Goal: Information Seeking & Learning: Learn about a topic

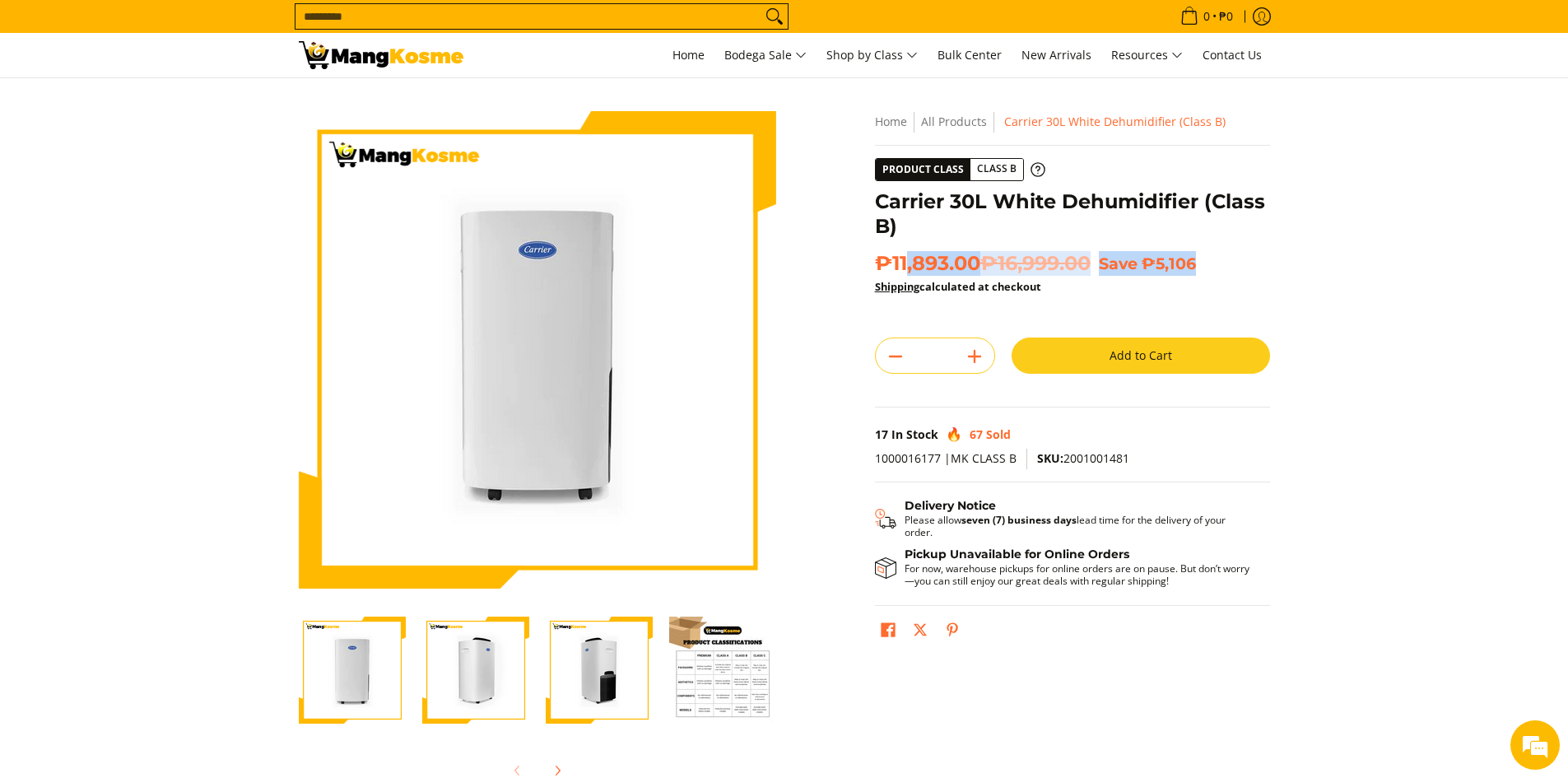
drag, startPoint x: 1250, startPoint y: 262, endPoint x: 1263, endPoint y: 264, distance: 13.2
click at [1263, 264] on h2 "₱11,893.00 ₱16,999.00 Save ₱5,106" at bounding box center [1073, 263] width 395 height 24
click at [1248, 293] on p "Shipping calculated at checkout" at bounding box center [1073, 294] width 395 height 37
click at [729, 666] on img "Carrier 30L White Dehumidifier (Class B)-4" at bounding box center [723, 671] width 107 height 107
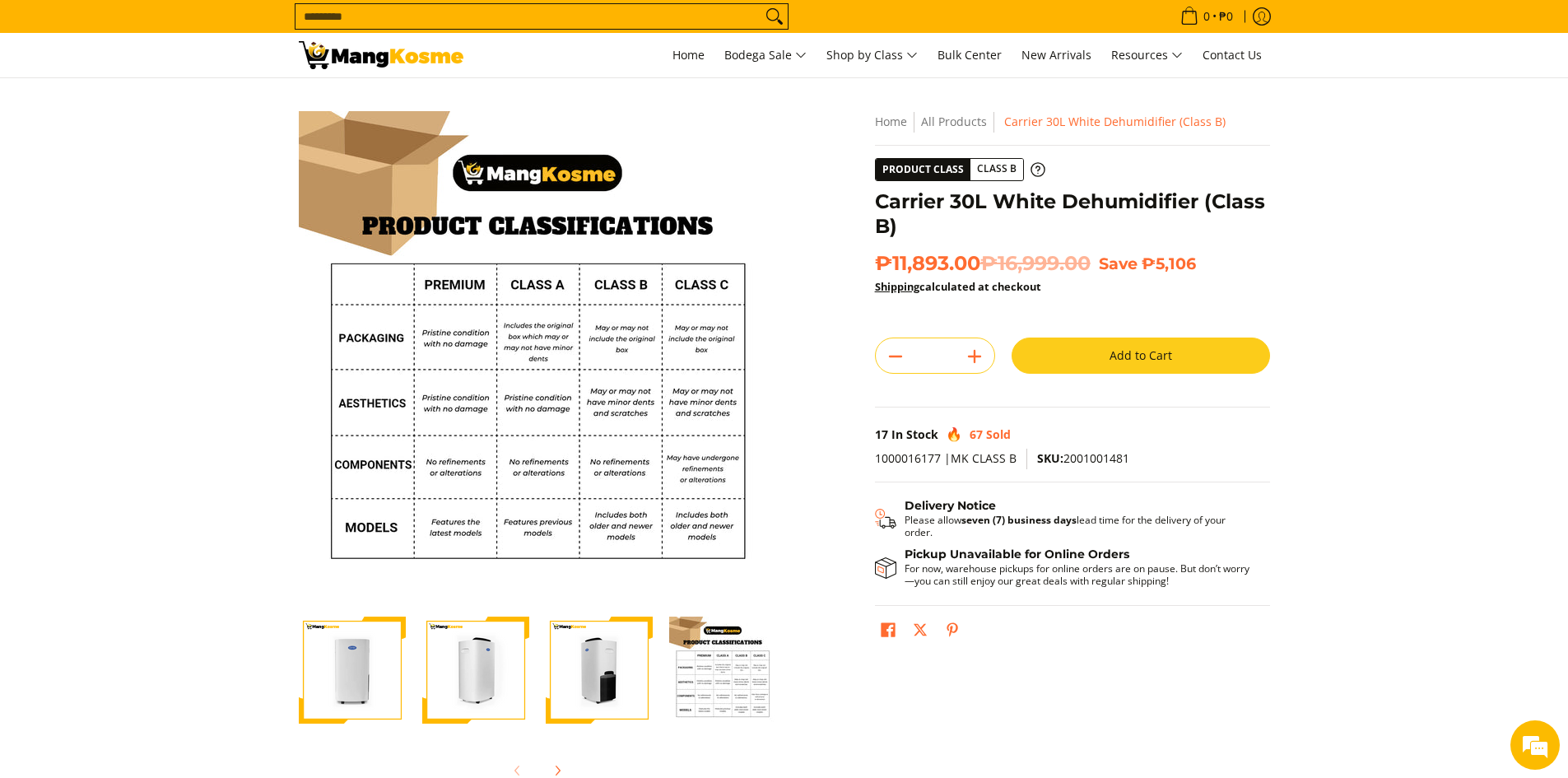
drag, startPoint x: 588, startPoint y: 662, endPoint x: 542, endPoint y: 670, distance: 46.7
click at [585, 663] on img "Carrier 30L White Dehumidifier (Class B)-3" at bounding box center [599, 671] width 107 height 107
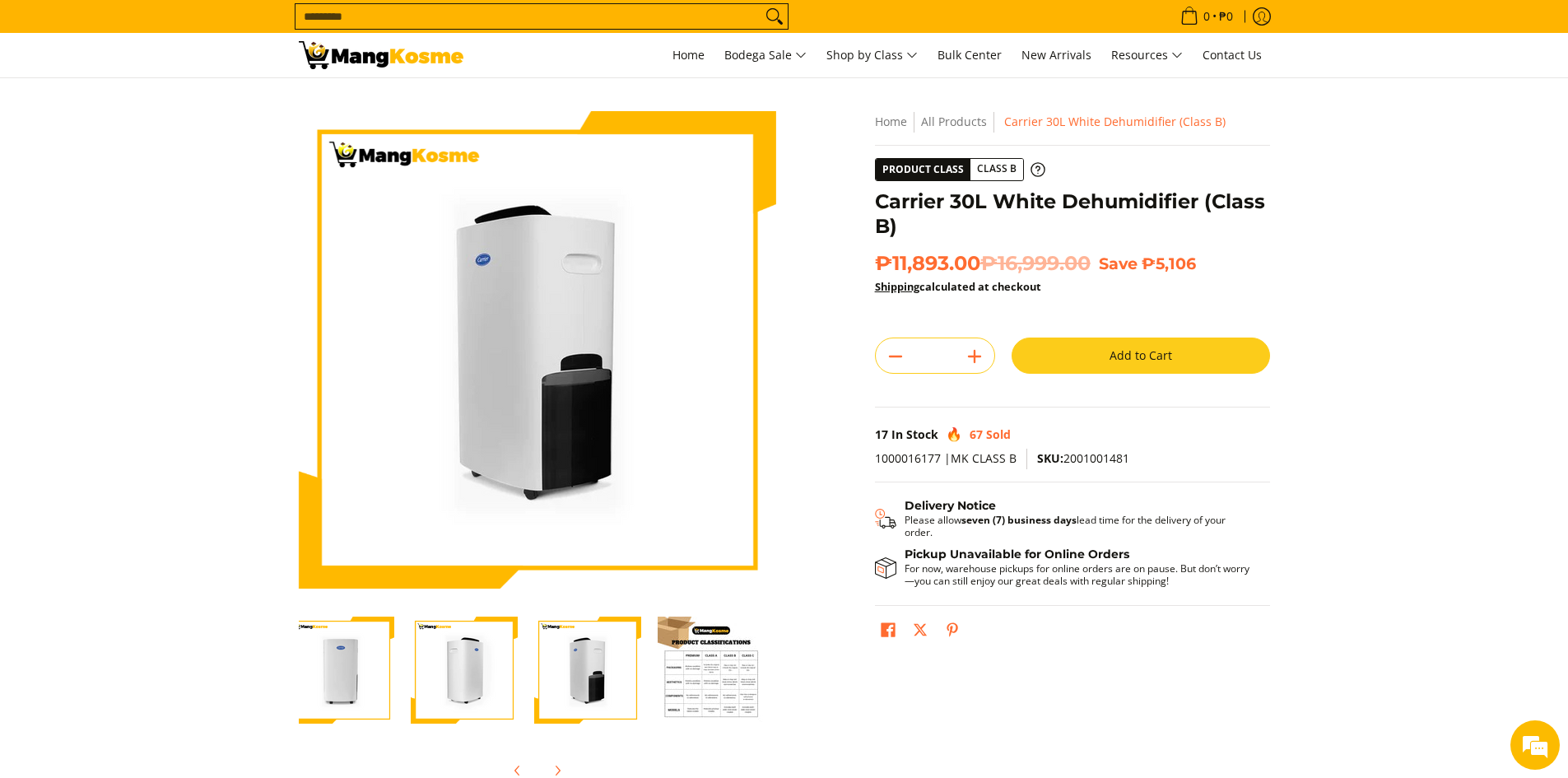
click at [466, 669] on img "Carrier 30L White Dehumidifier (Class B)-2" at bounding box center [464, 671] width 107 height 107
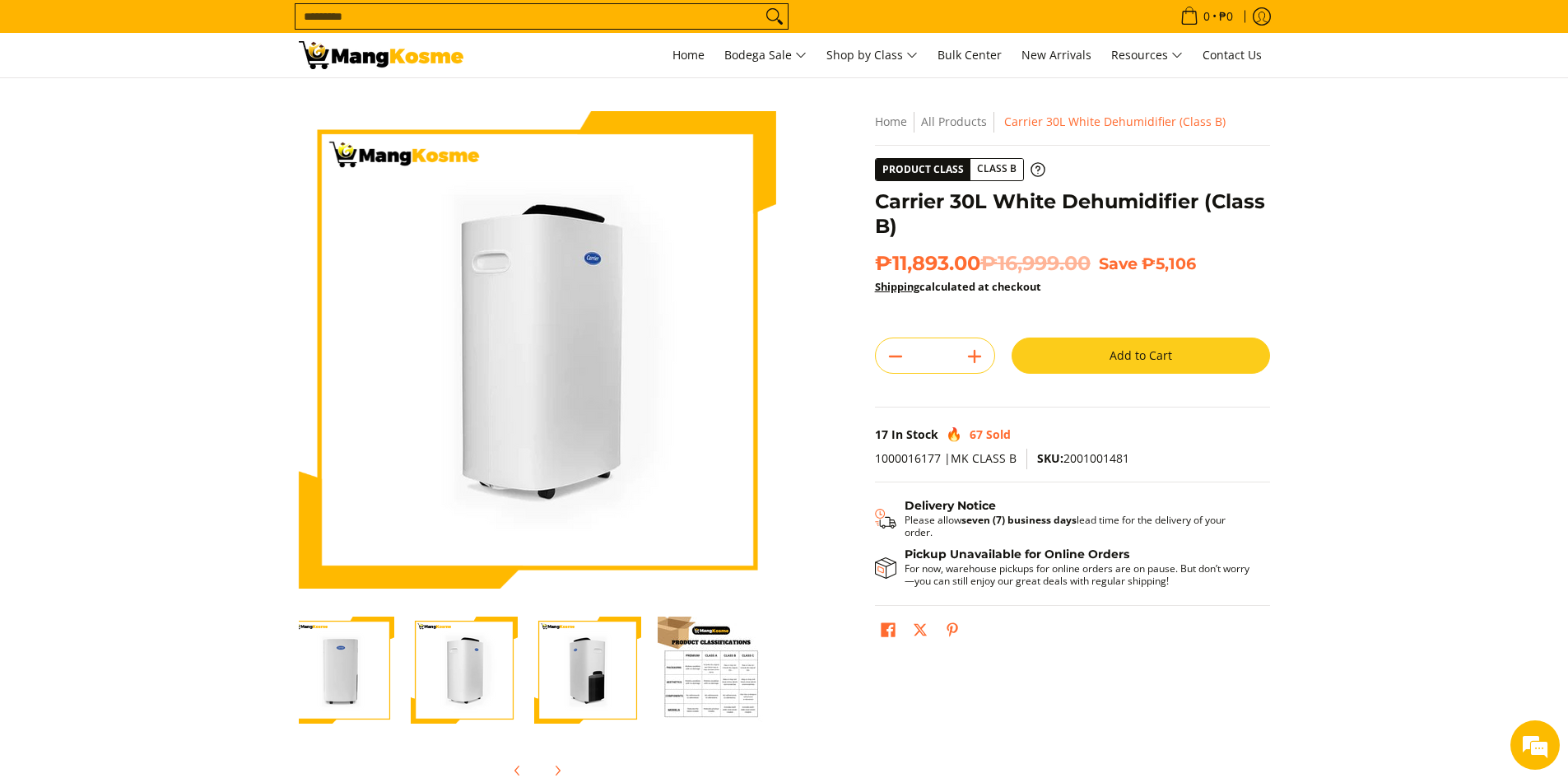
click at [330, 669] on img "Carrier 30L White Dehumidifier (Class B)-1" at bounding box center [340, 671] width 107 height 107
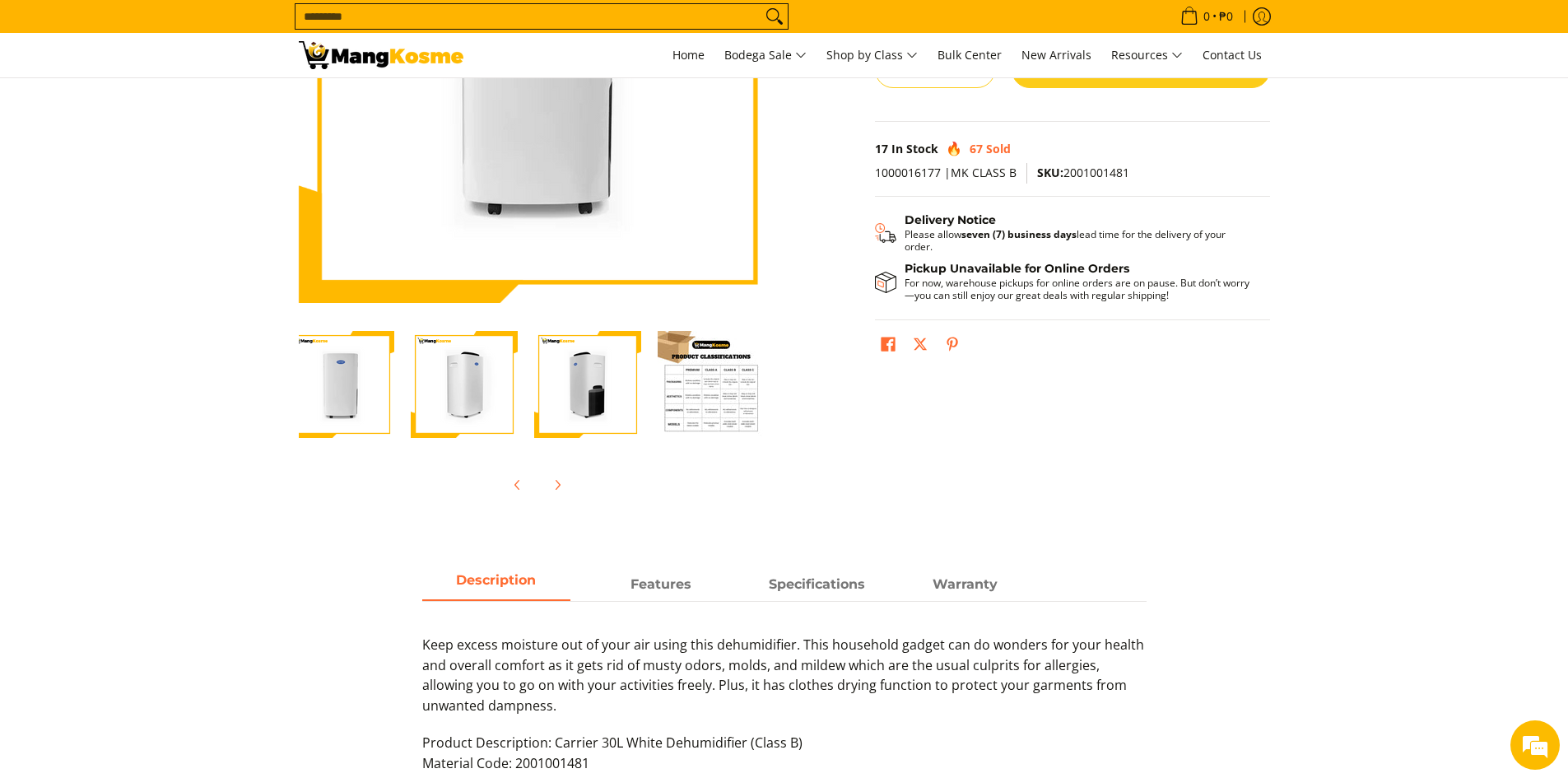
scroll to position [412, 0]
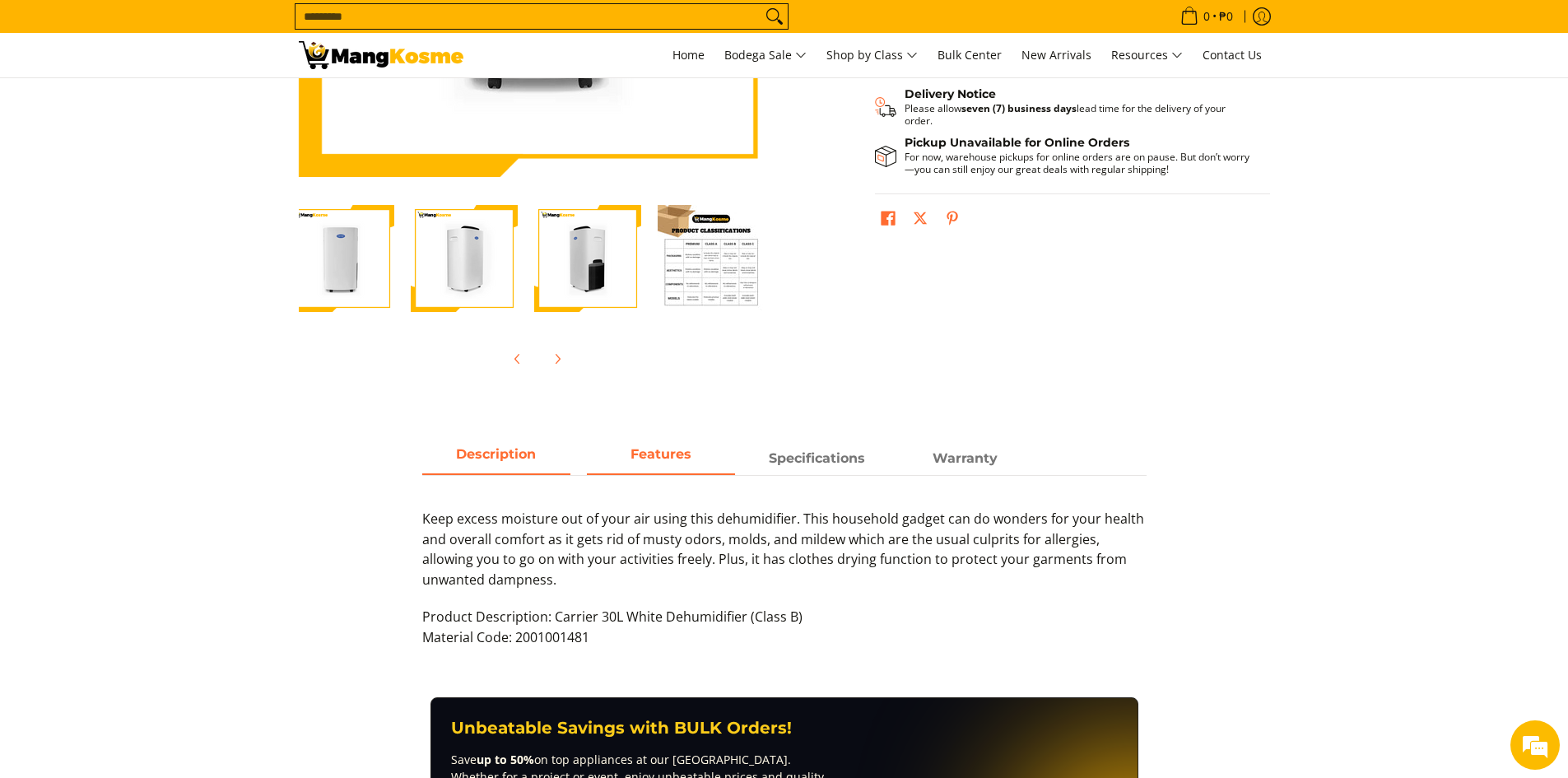
click at [648, 468] on span "Features" at bounding box center [661, 458] width 148 height 30
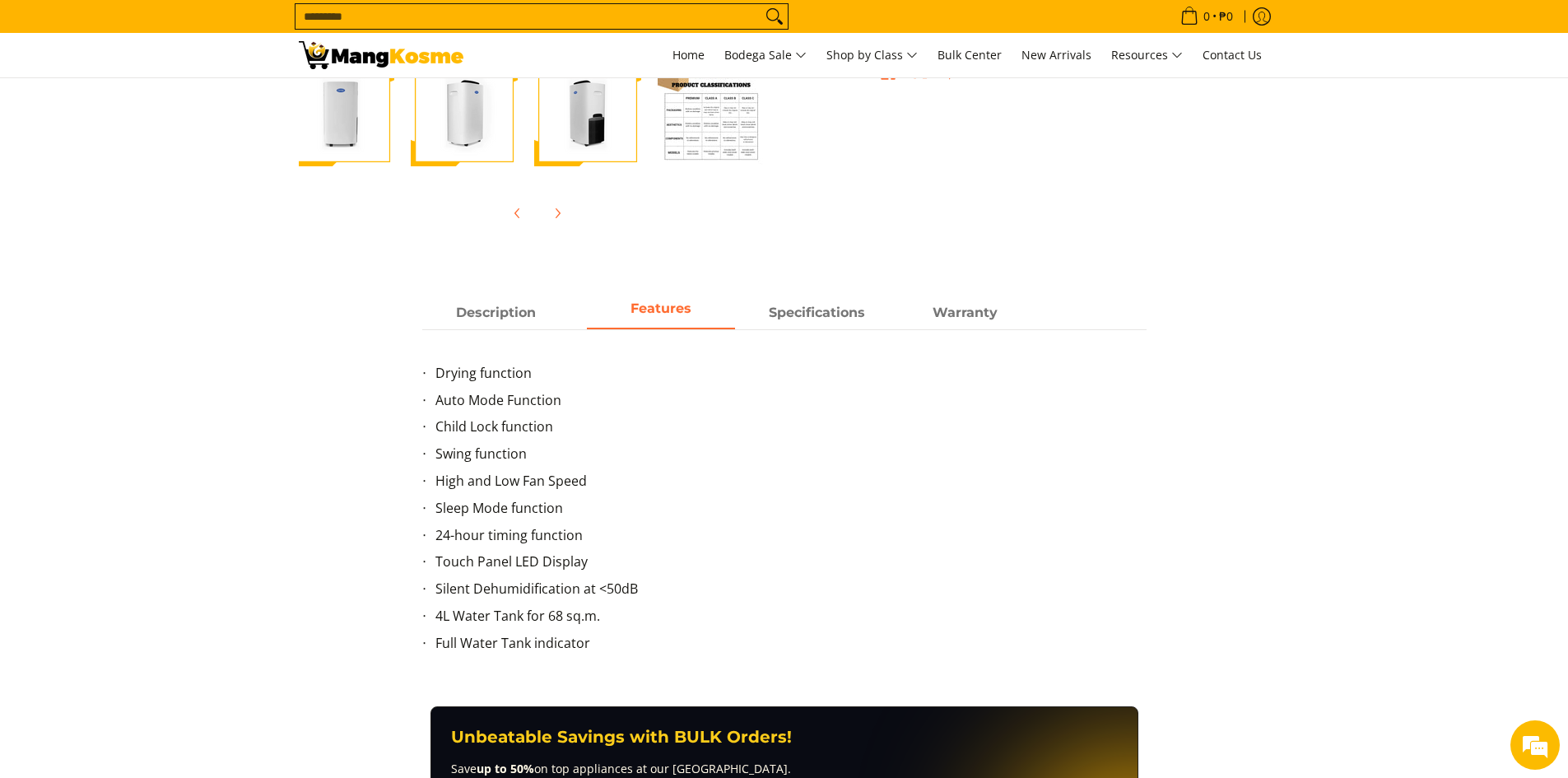
scroll to position [577, 0]
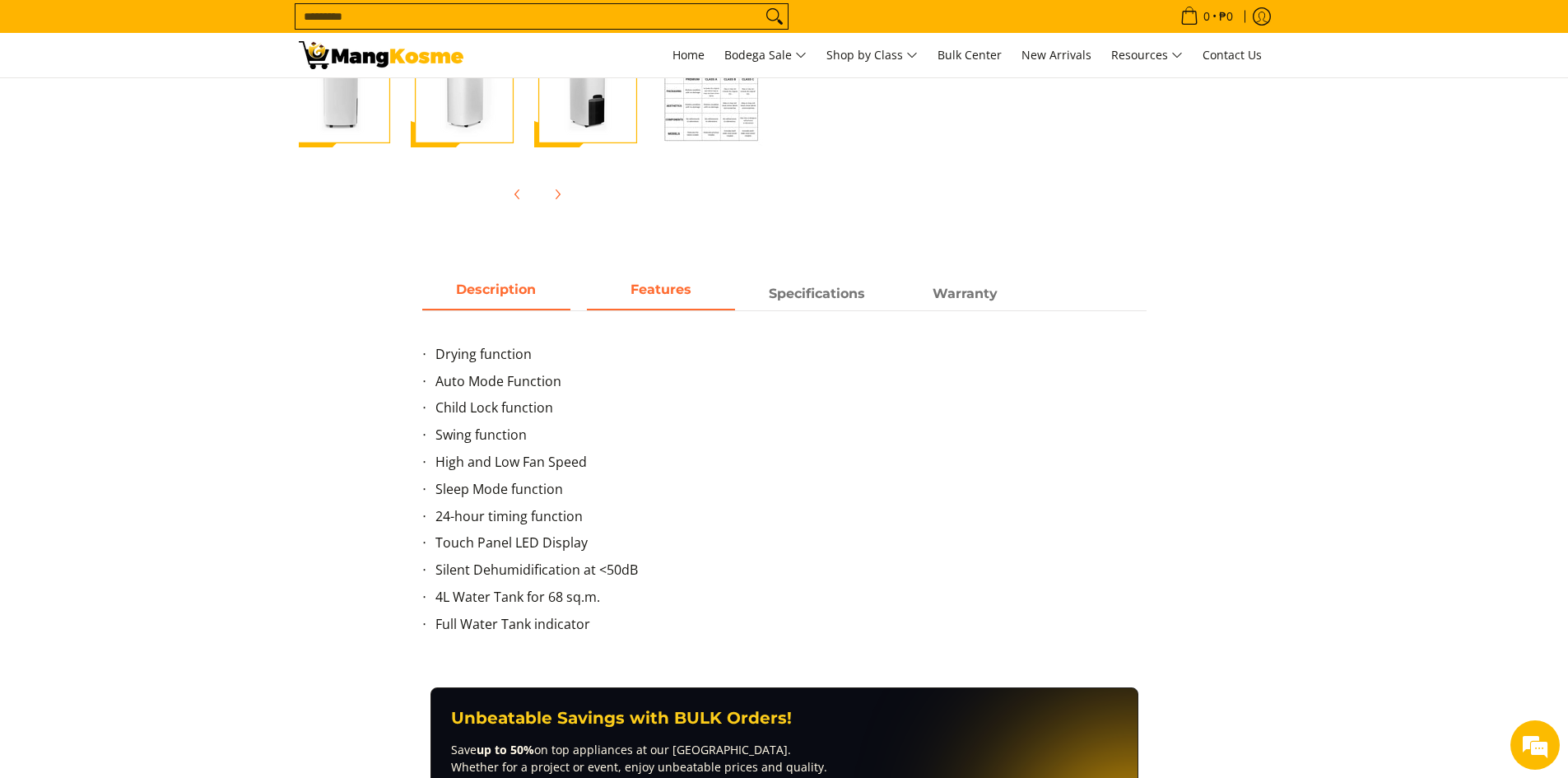
click at [497, 285] on span "Description" at bounding box center [496, 293] width 148 height 30
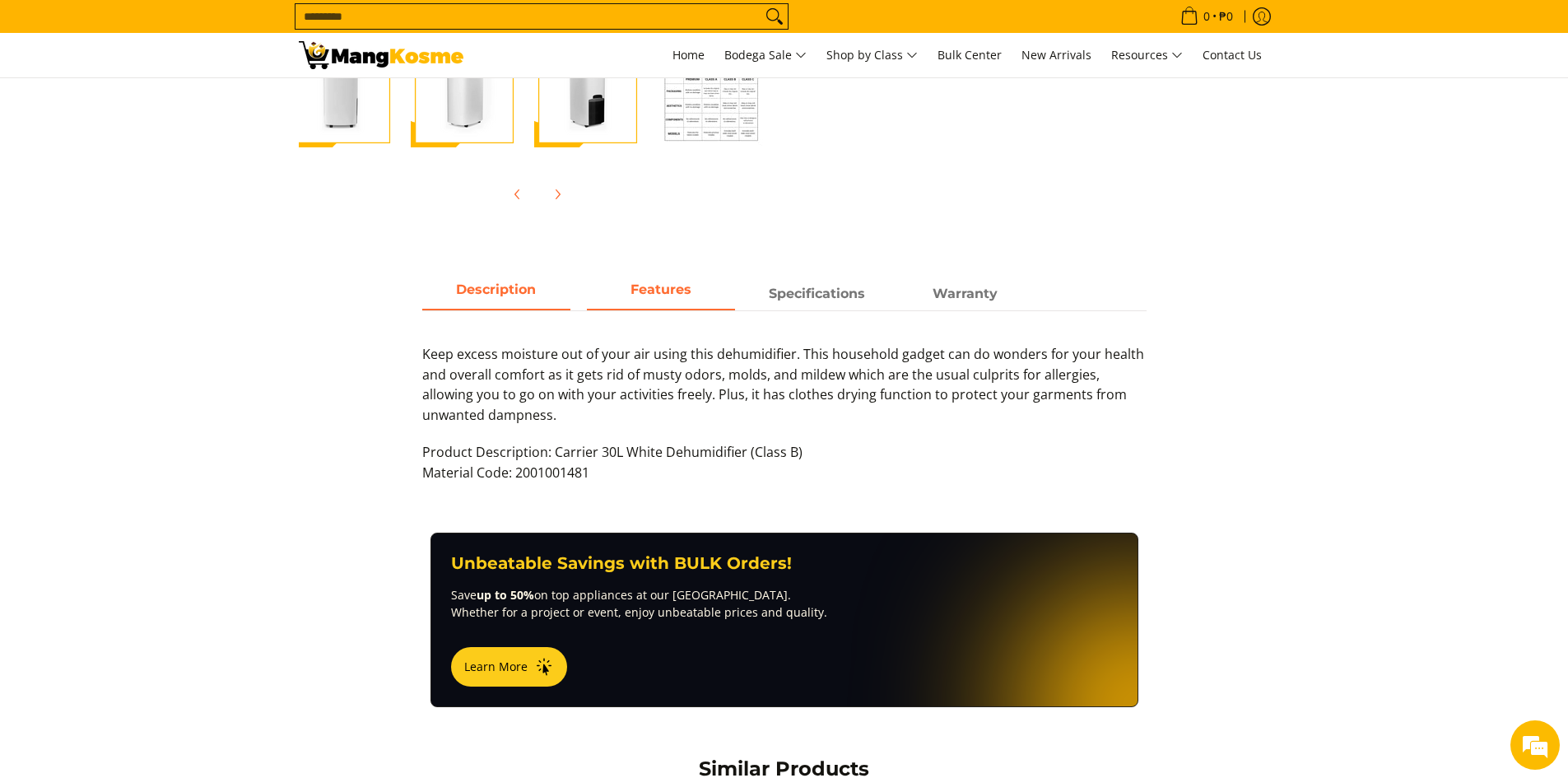
click at [605, 296] on span "Features" at bounding box center [661, 293] width 148 height 30
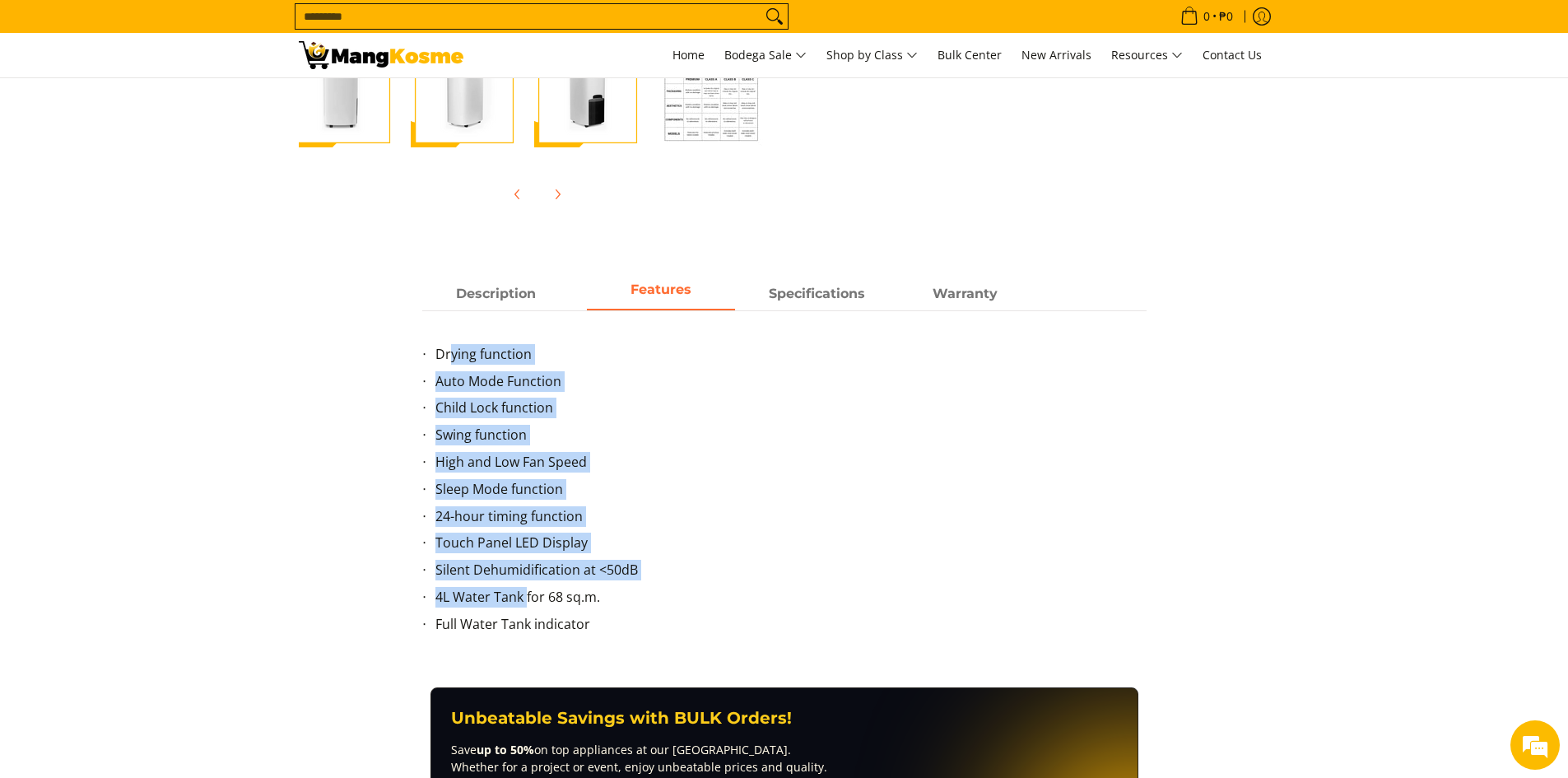
drag, startPoint x: 448, startPoint y: 343, endPoint x: 526, endPoint y: 601, distance: 269.5
click at [526, 601] on div "Drying function Auto Mode Function Child Lock function Swing function High and …" at bounding box center [784, 482] width 724 height 344
click at [598, 534] on li "Touch Panel LED Display" at bounding box center [791, 546] width 711 height 27
drag, startPoint x: 599, startPoint y: 613, endPoint x: 466, endPoint y: 366, distance: 280.5
click at [466, 366] on ul "Drying function Auto Mode Function Child Lock function Swing function High and …" at bounding box center [784, 499] width 724 height 310
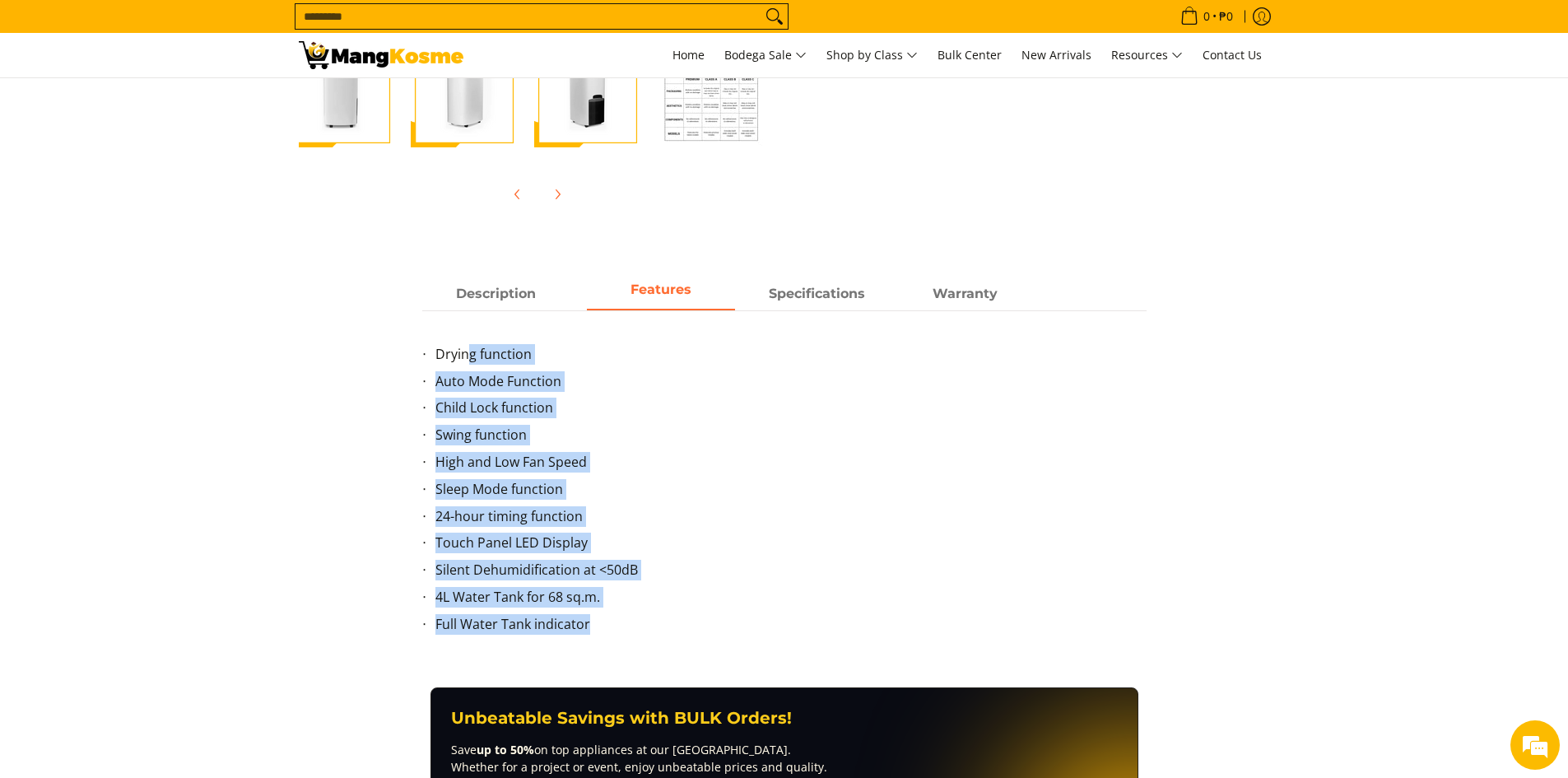
click at [570, 486] on li "Sleep Mode function" at bounding box center [791, 493] width 711 height 27
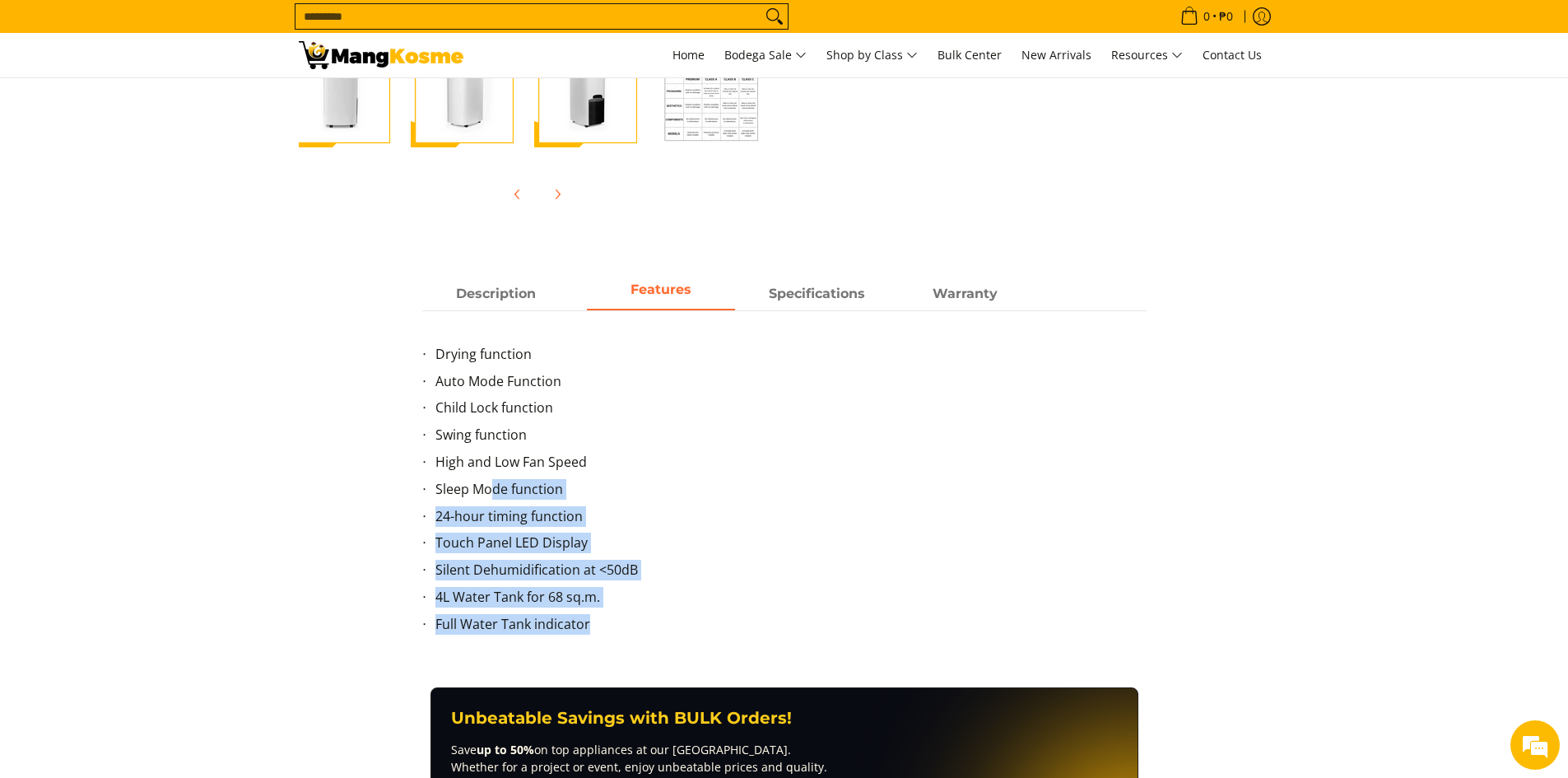
drag, startPoint x: 597, startPoint y: 622, endPoint x: 494, endPoint y: 481, distance: 174.6
click at [494, 481] on ul "Drying function Auto Mode Function Child Lock function Swing function High and …" at bounding box center [784, 499] width 724 height 310
click at [732, 489] on li "Sleep Mode function" at bounding box center [791, 493] width 711 height 27
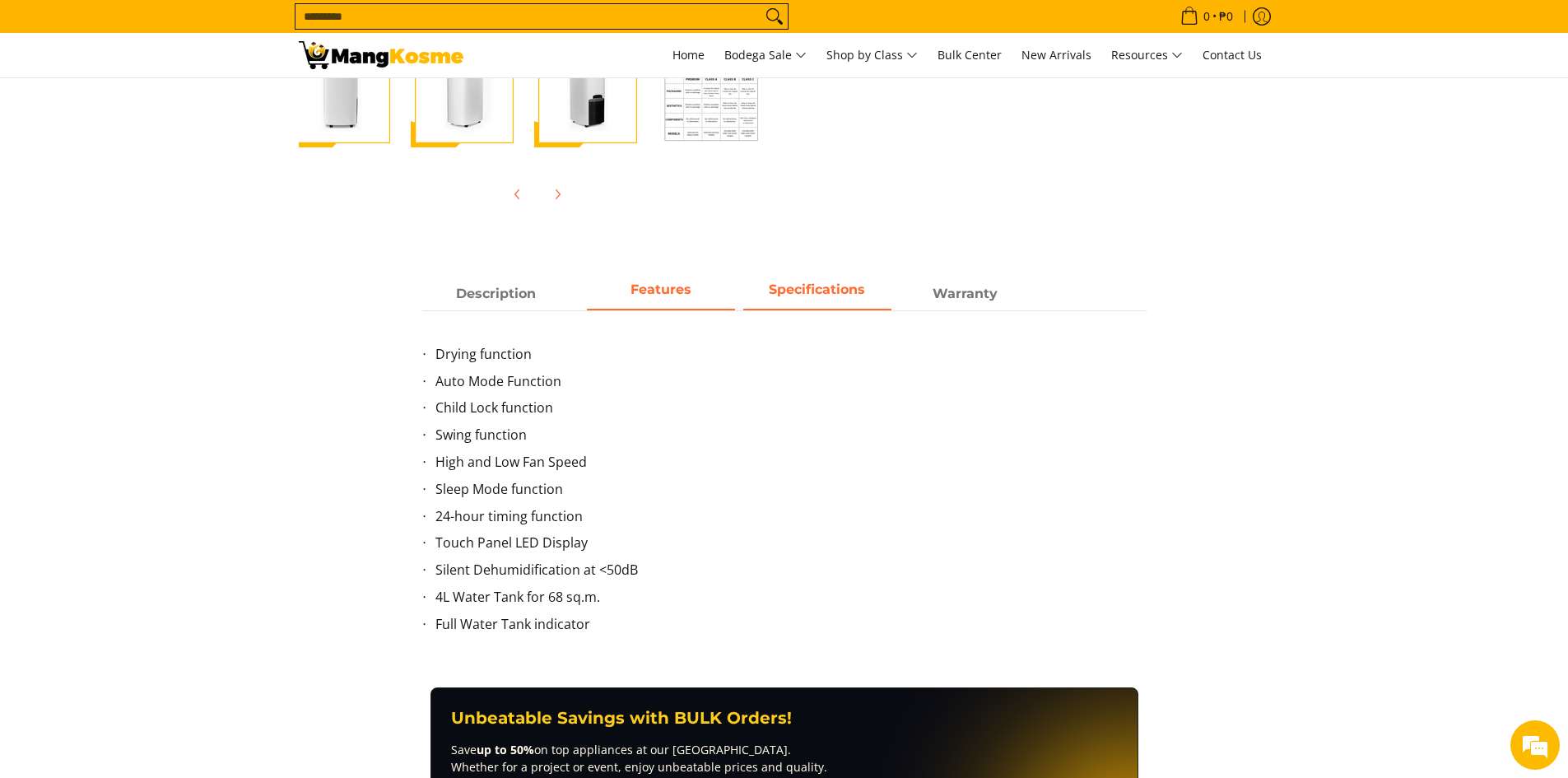
click at [798, 299] on span "Specifications" at bounding box center [817, 293] width 148 height 30
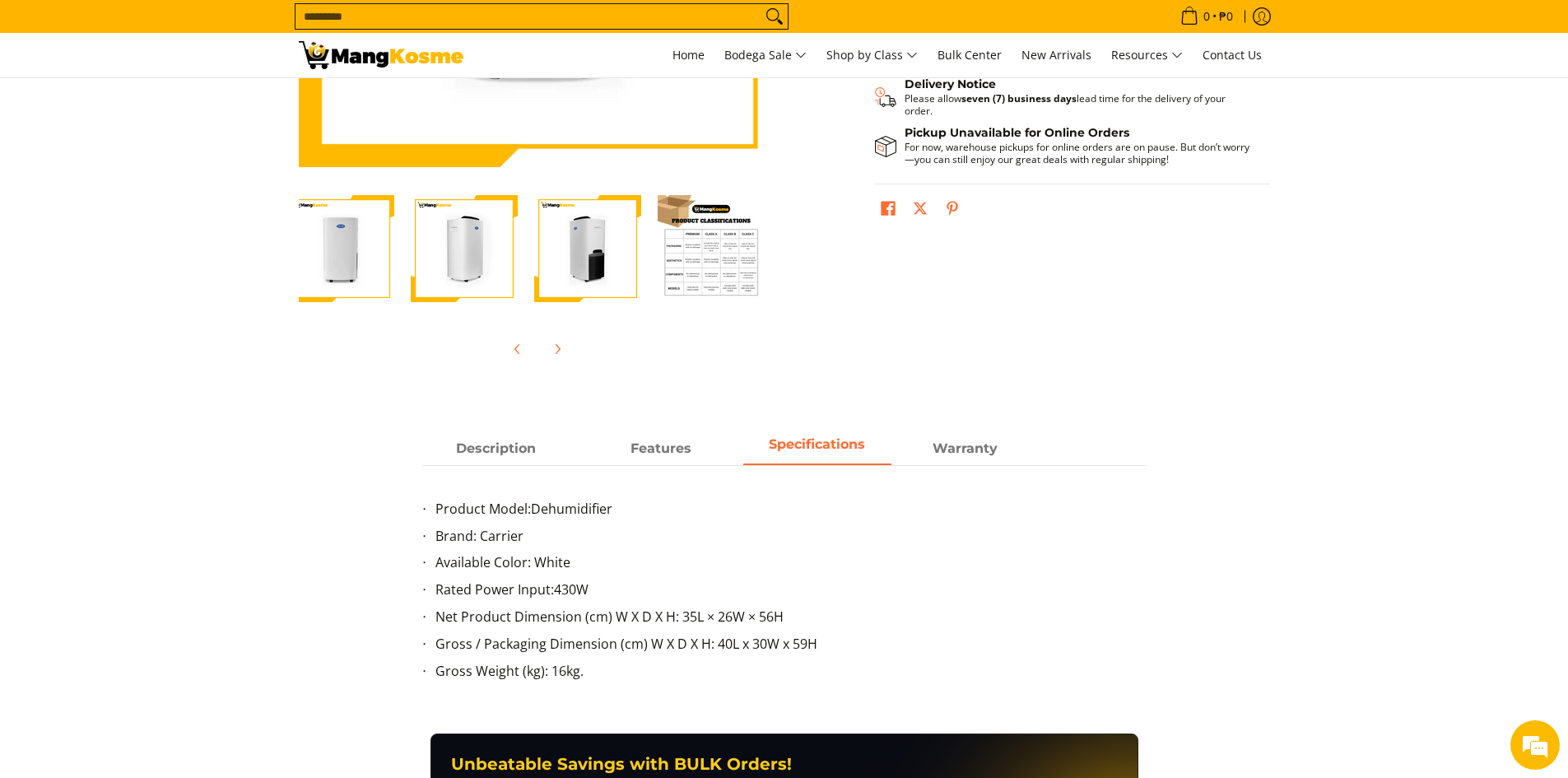
scroll to position [412, 0]
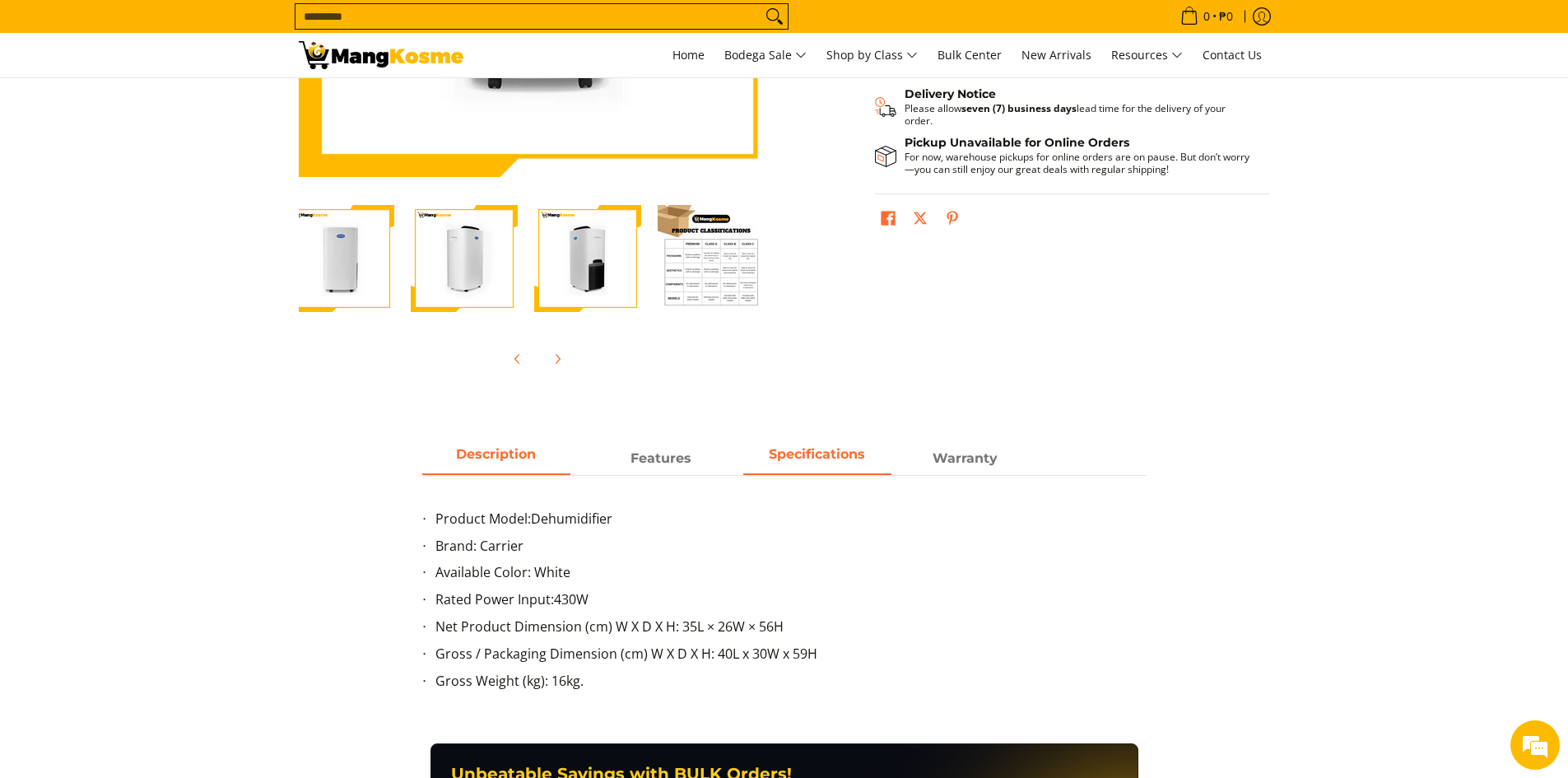
click at [513, 457] on span "Description" at bounding box center [496, 458] width 148 height 30
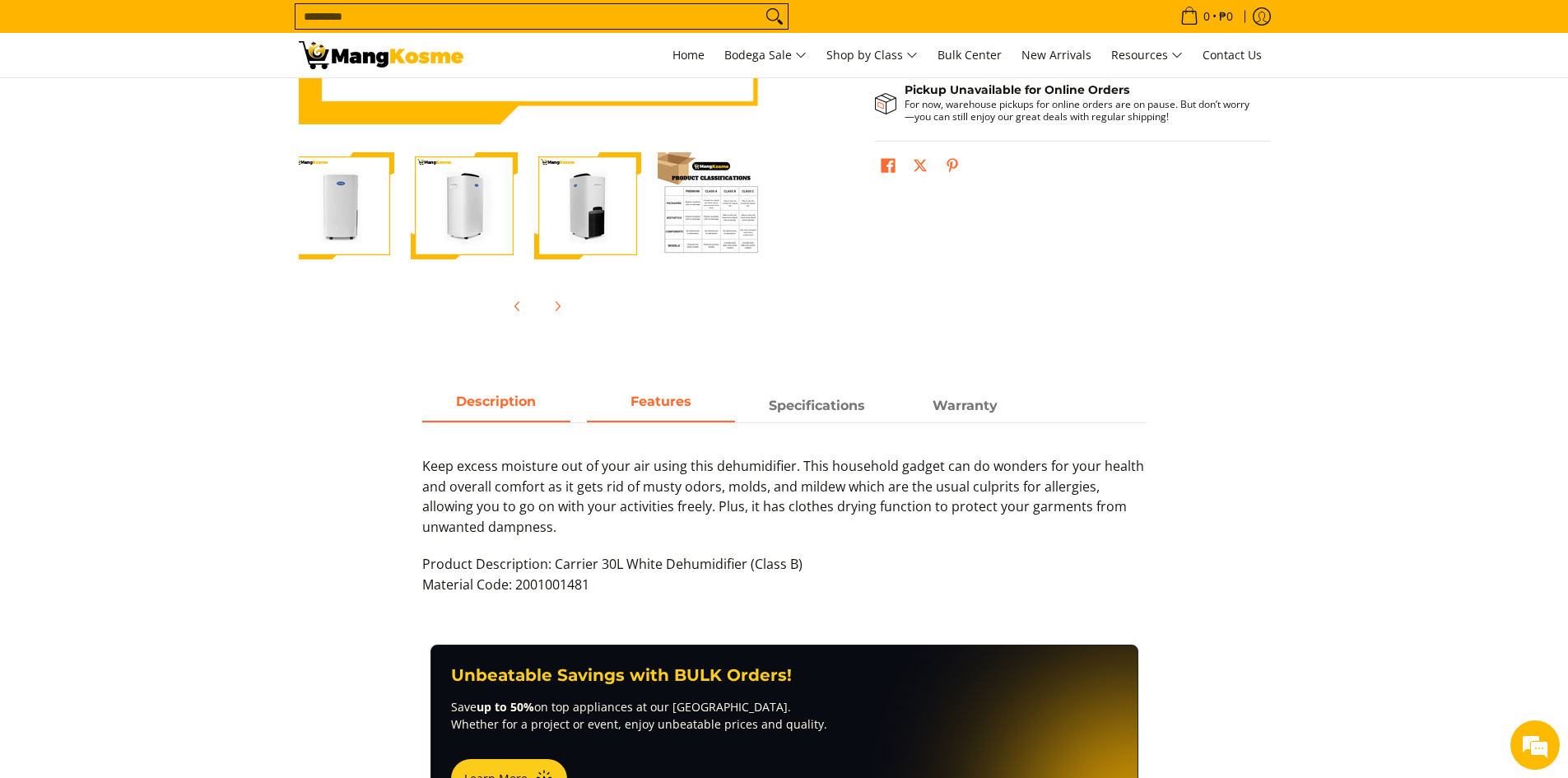
scroll to position [495, 0]
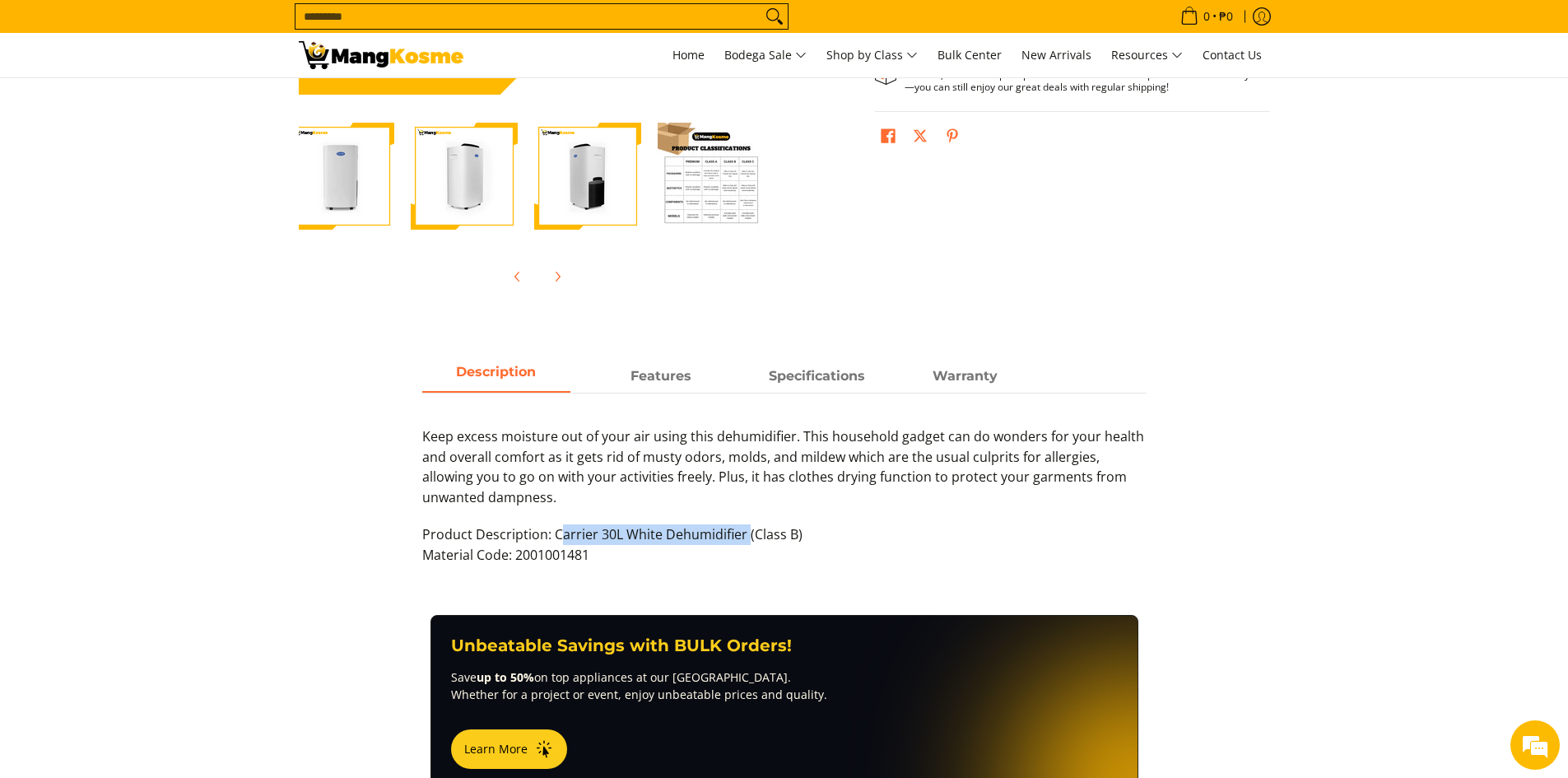
drag, startPoint x: 561, startPoint y: 533, endPoint x: 745, endPoint y: 533, distance: 184.0
click at [745, 533] on span "Product Description: Carrier 30L White Dehumidifier (Class B) Material Code: 20…" at bounding box center [613, 544] width 381 height 39
click at [808, 536] on p "Product Description: Carrier 30L White Dehumidifier (Class B) Material Code: 20…" at bounding box center [784, 553] width 724 height 58
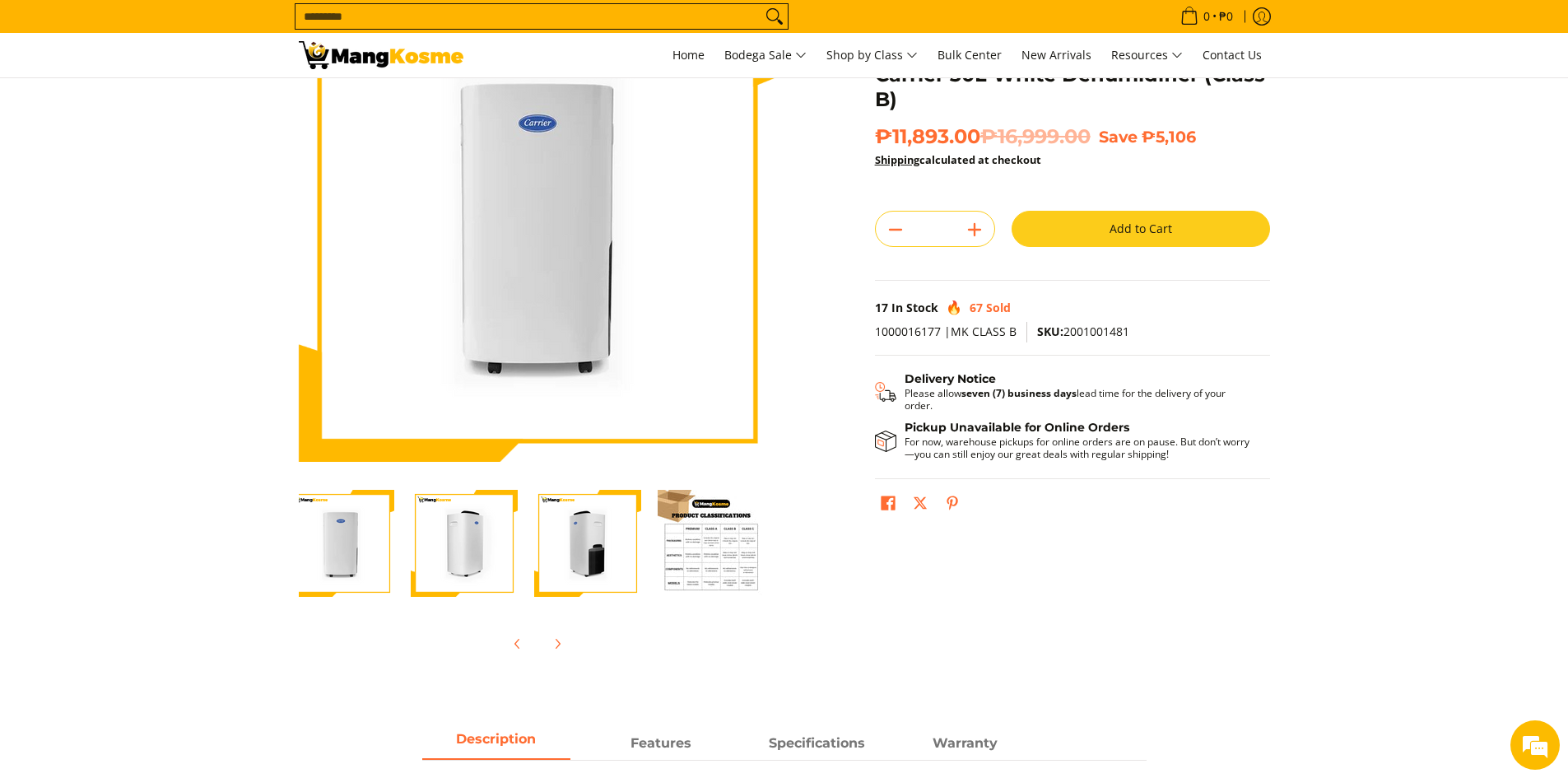
scroll to position [0, 0]
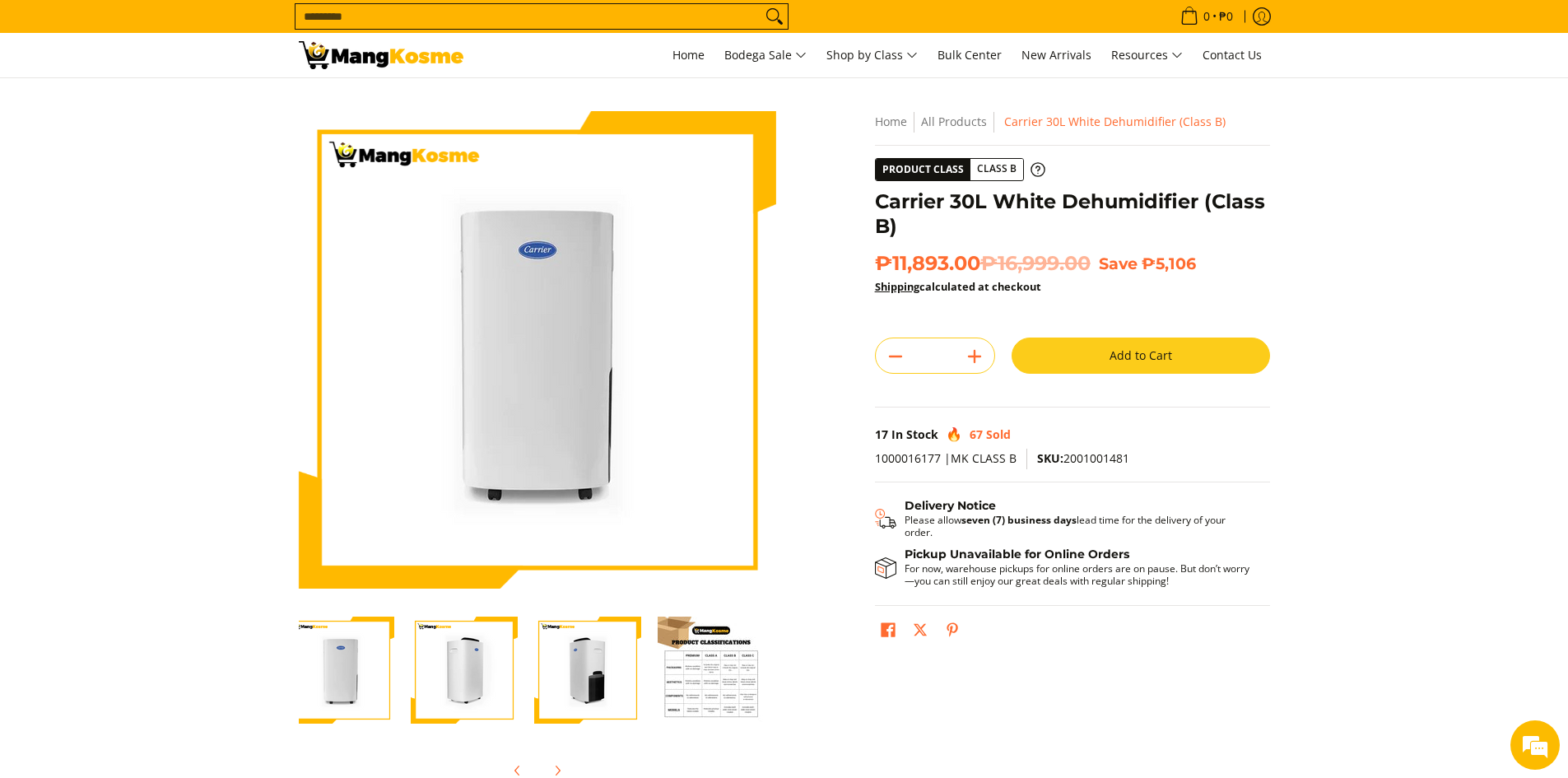
click at [457, 671] on img "Carrier 30L White Dehumidifier (Class B)-2" at bounding box center [464, 671] width 107 height 107
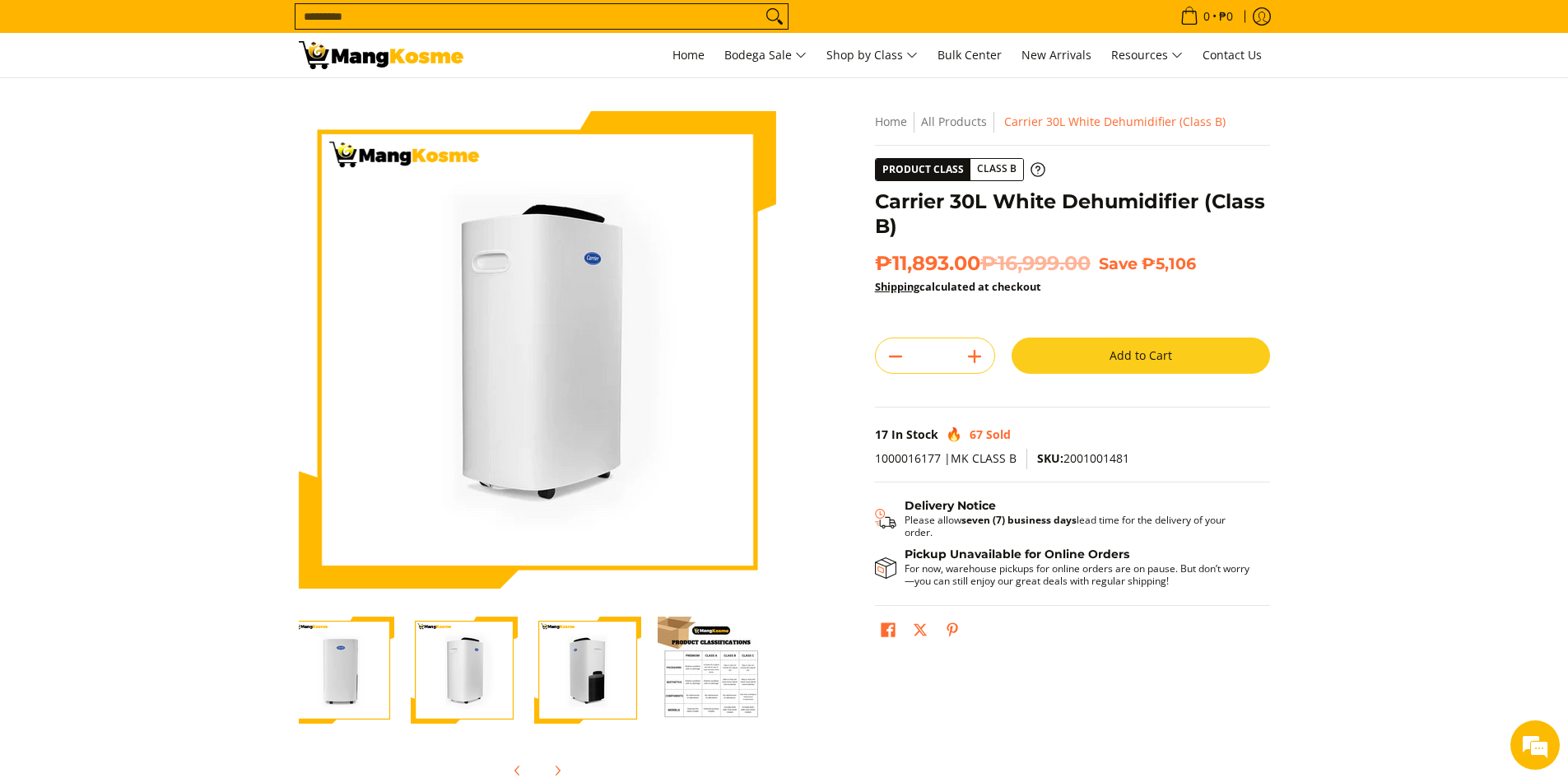
click at [268, 662] on section "Skip to Main Content Enable zoom Disable zoom Enable zoom Disable zoom Enable z…" at bounding box center [784, 454] width 1568 height 752
click at [400, 662] on div at bounding box center [340, 671] width 124 height 127
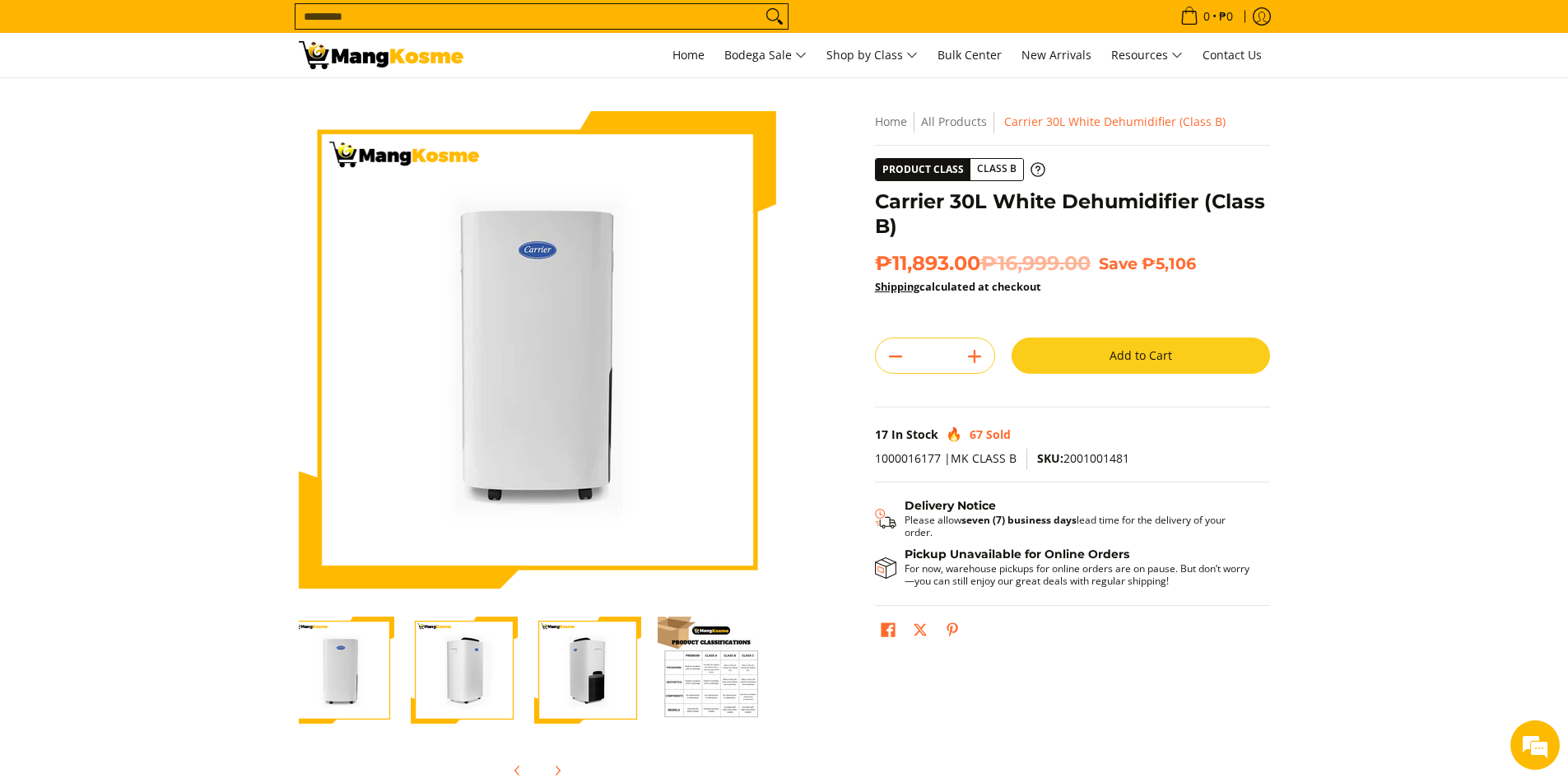
click at [535, 666] on img "Carrier 30L White Dehumidifier (Class B)-3" at bounding box center [587, 671] width 107 height 107
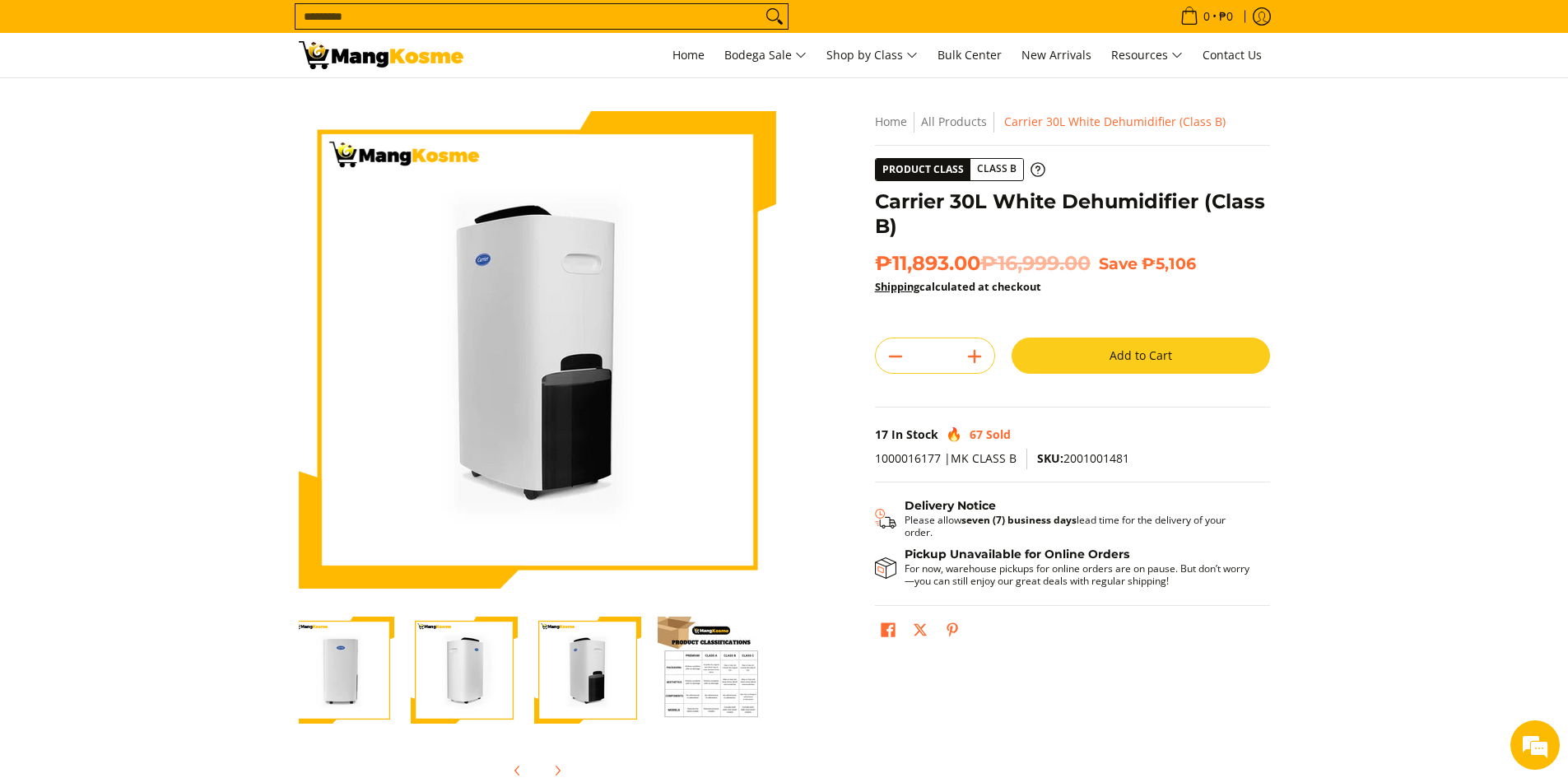
click at [387, 672] on img "Carrier 30L White Dehumidifier (Class B)-1" at bounding box center [340, 671] width 107 height 107
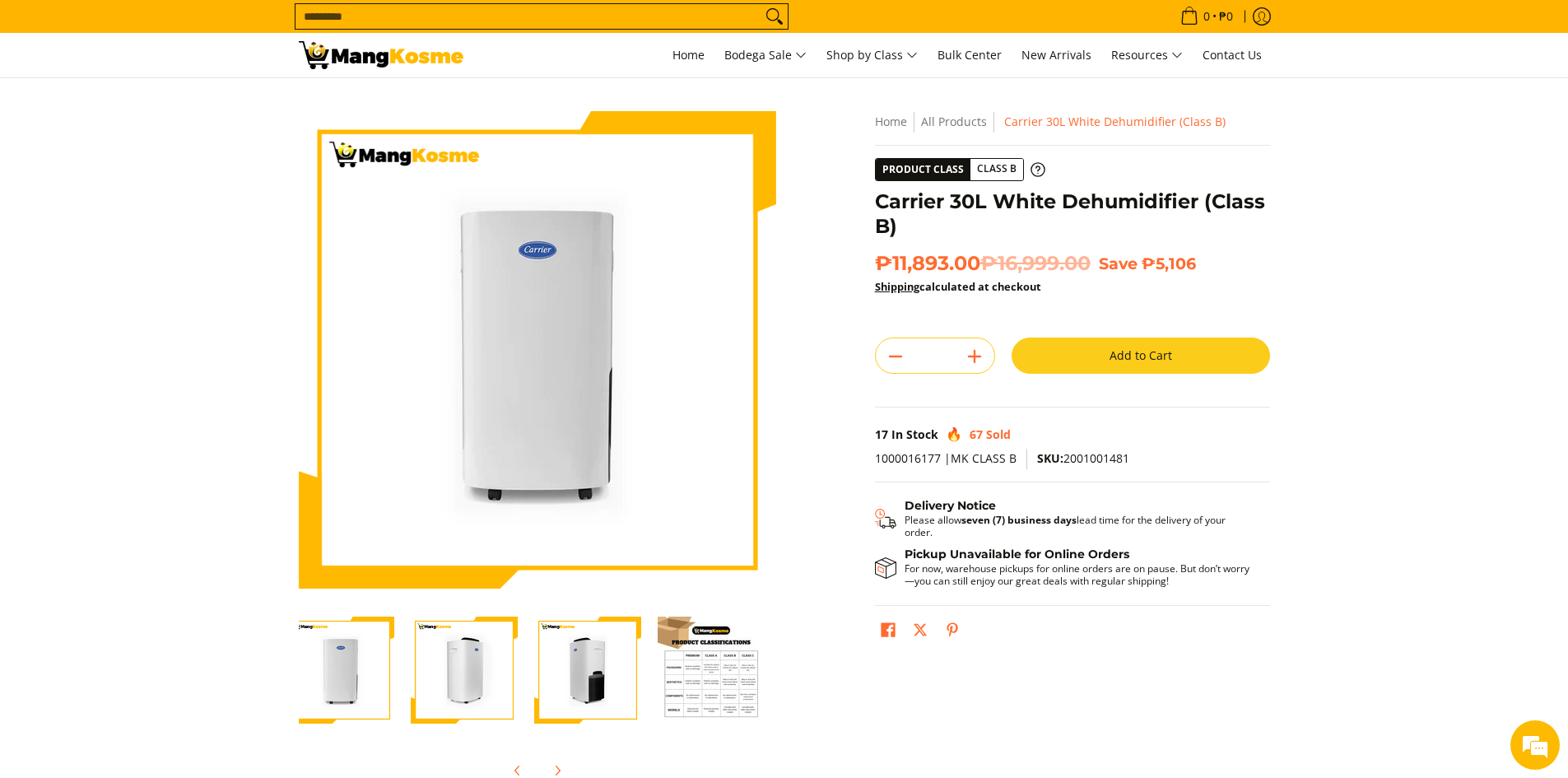
click at [274, 671] on section "Skip to Main Content Enable zoom Disable zoom Enable zoom Disable zoom Enable z…" at bounding box center [784, 454] width 1568 height 752
click at [323, 674] on img "Carrier 30L White Dehumidifier (Class B)-1" at bounding box center [340, 671] width 107 height 107
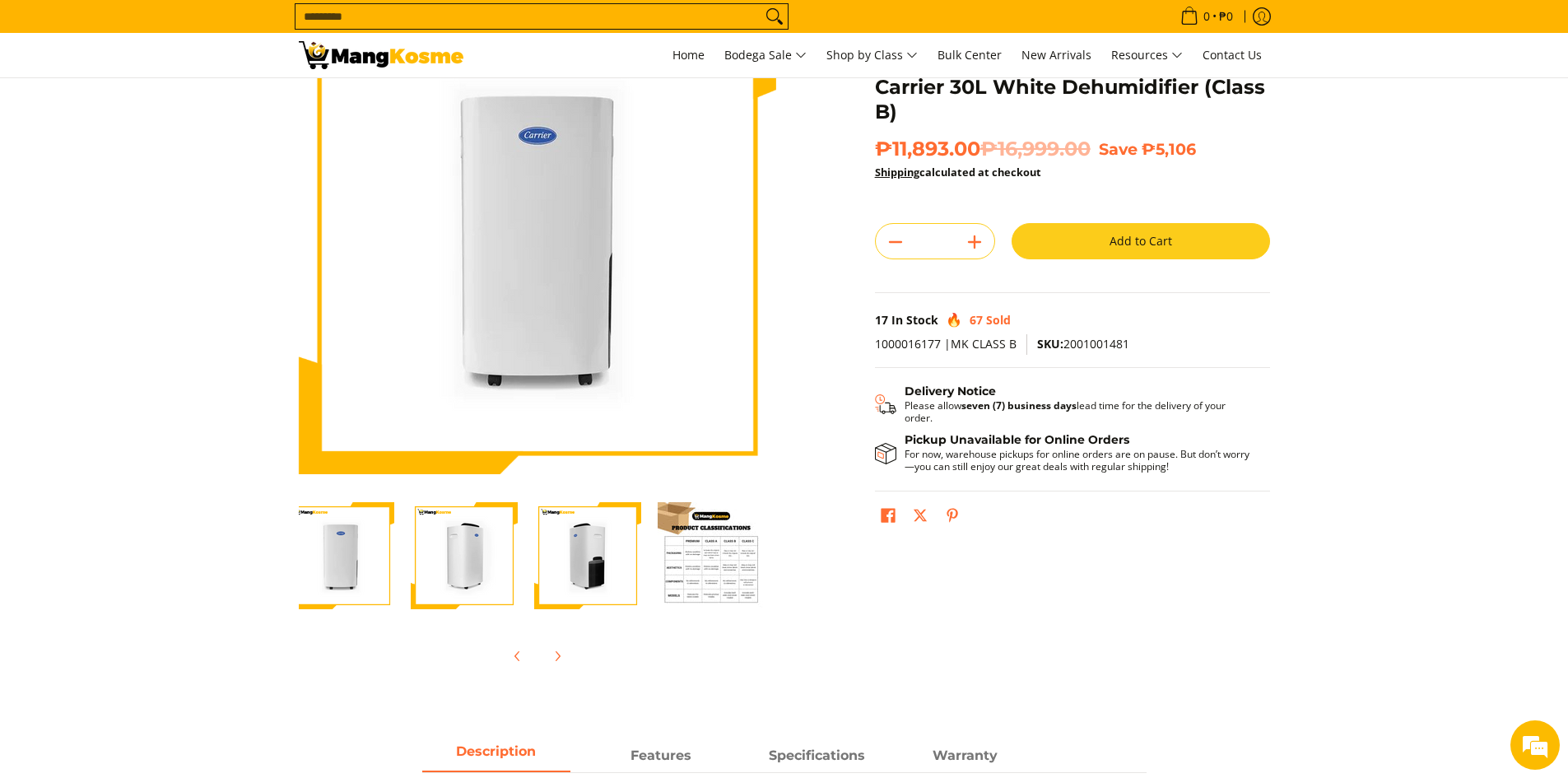
scroll to position [329, 0]
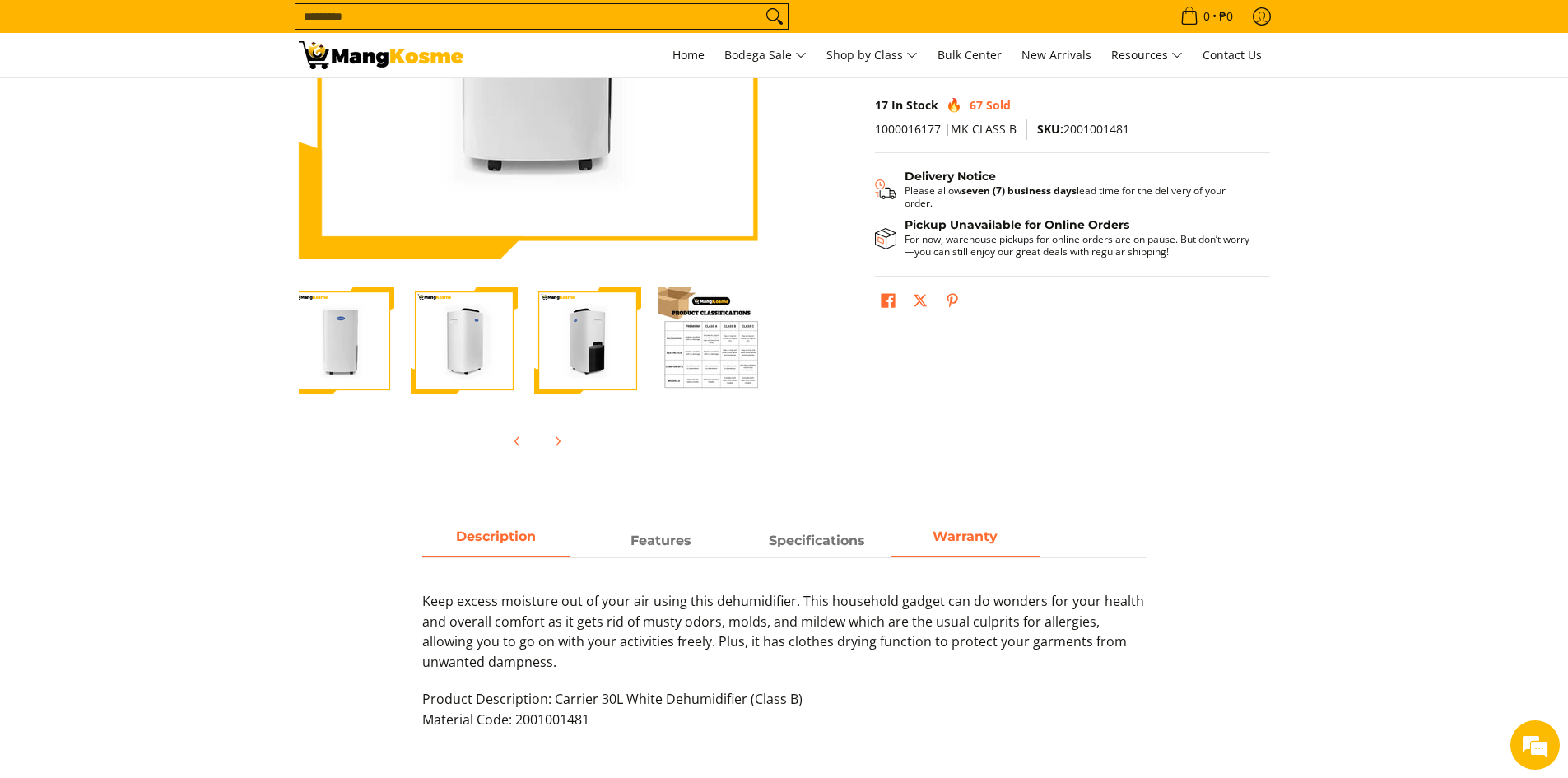
click at [952, 545] on span "Warranty" at bounding box center [965, 541] width 148 height 30
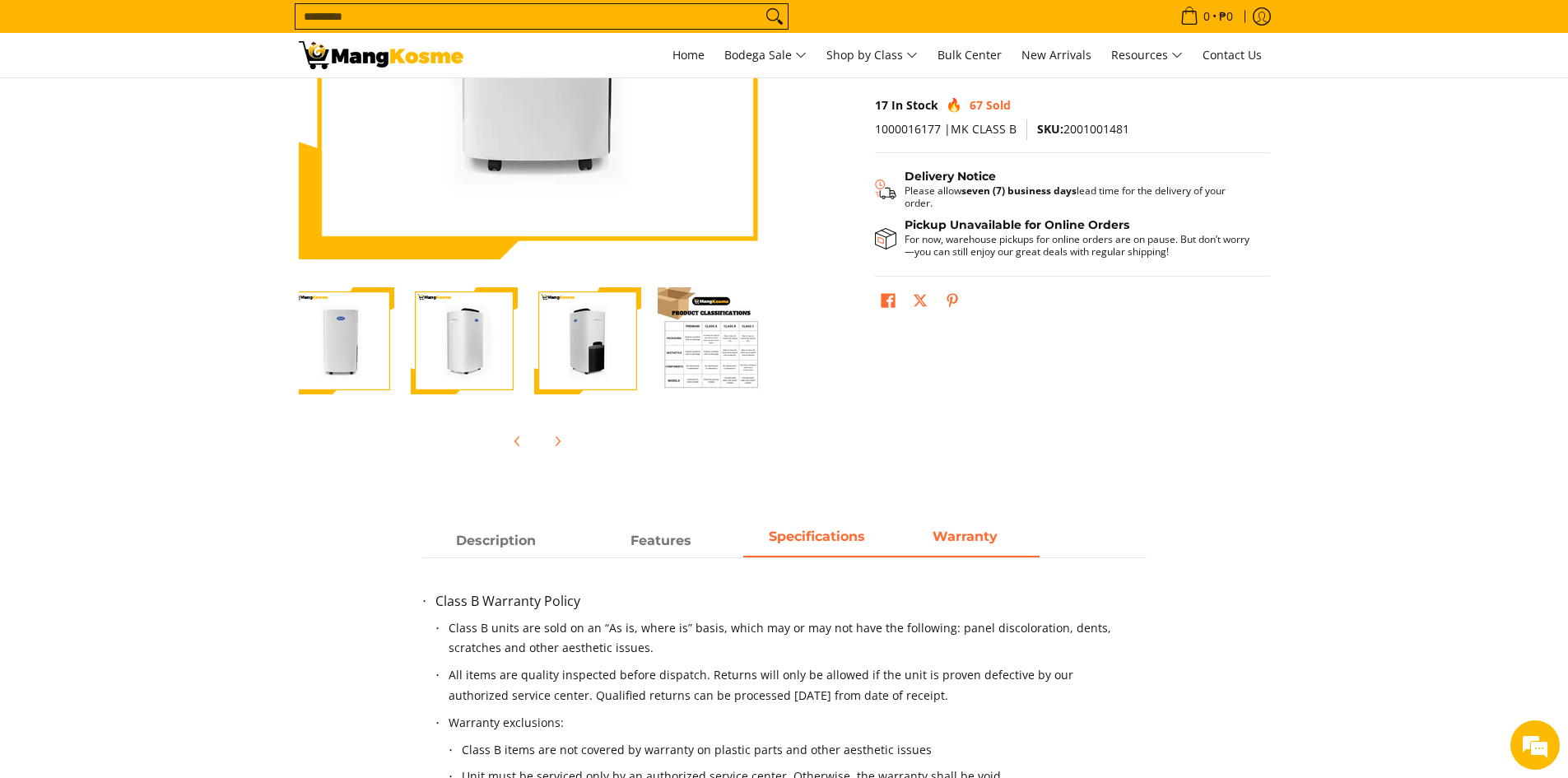
click at [823, 526] on span "Specifications" at bounding box center [817, 541] width 148 height 30
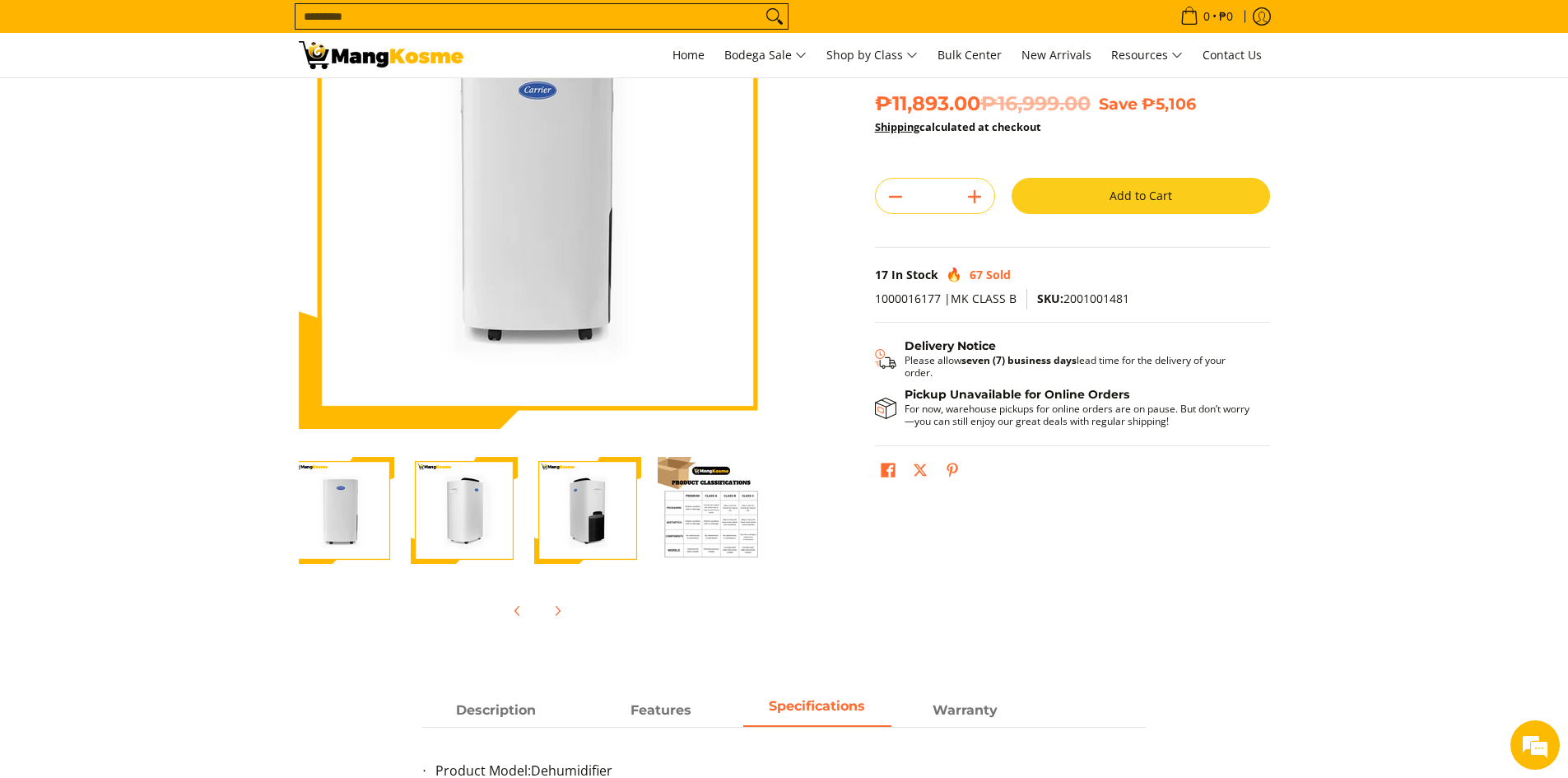
scroll to position [0, 0]
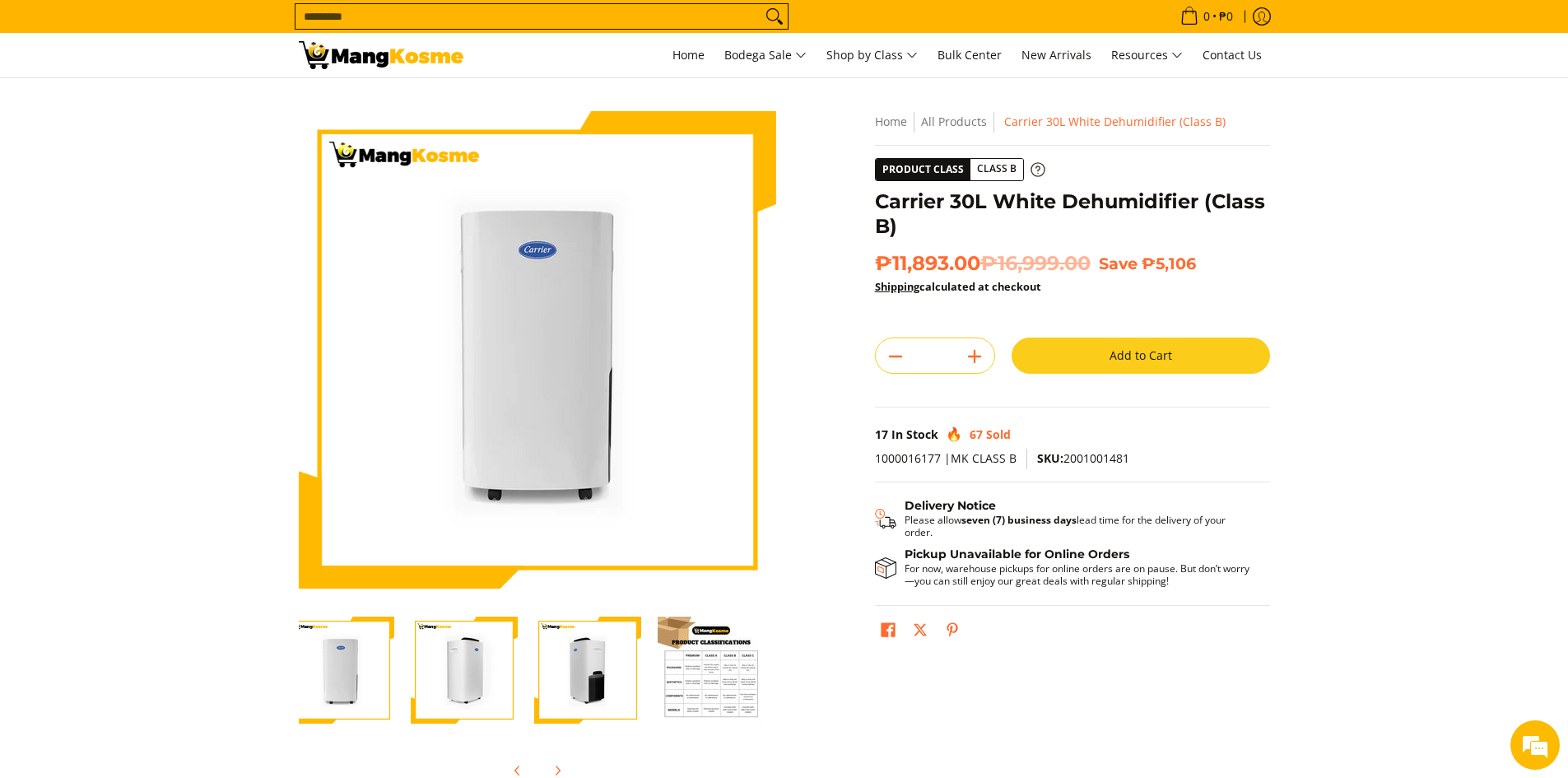
click at [982, 171] on span "Class B" at bounding box center [997, 169] width 52 height 21
